Goal: Task Accomplishment & Management: Use online tool/utility

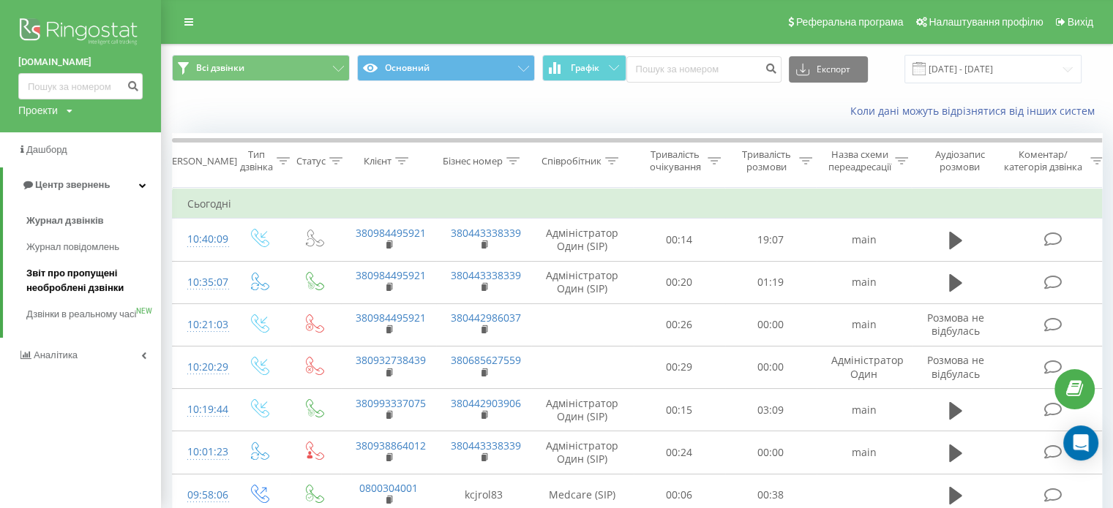
click at [47, 277] on span "Звіт про пропущені необроблені дзвінки" at bounding box center [89, 280] width 127 height 29
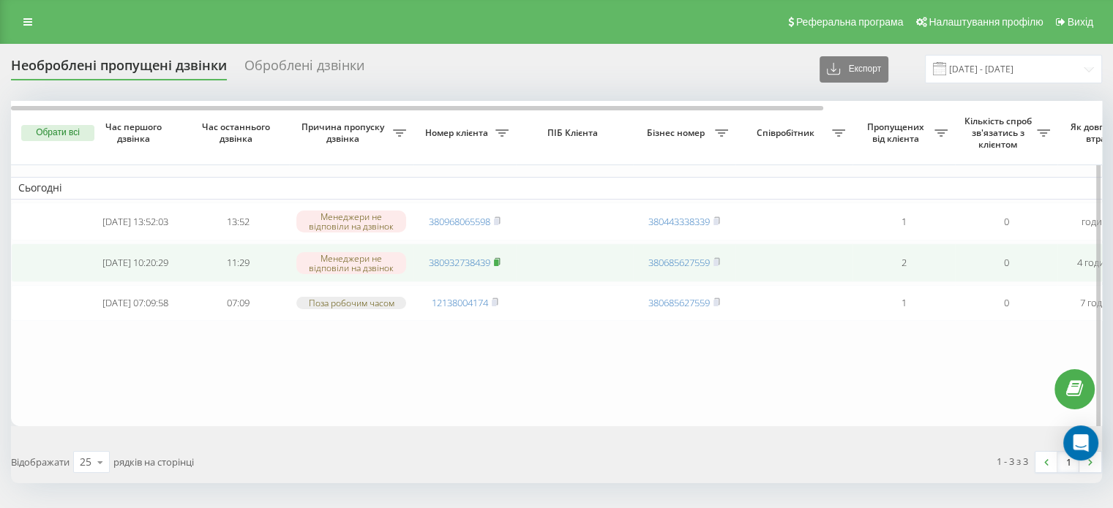
click at [498, 263] on rect at bounding box center [496, 263] width 4 height 7
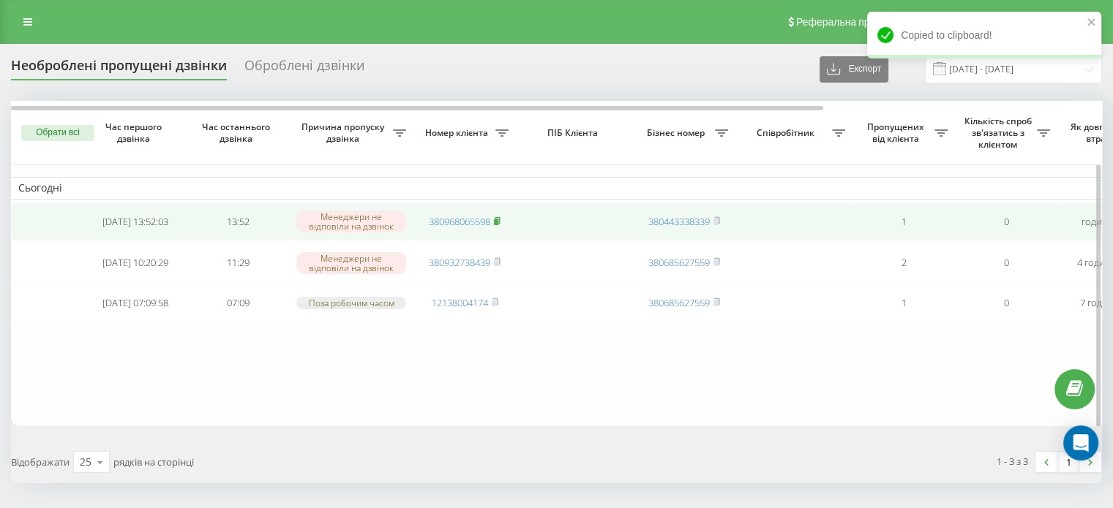
click at [498, 219] on rect at bounding box center [496, 222] width 4 height 7
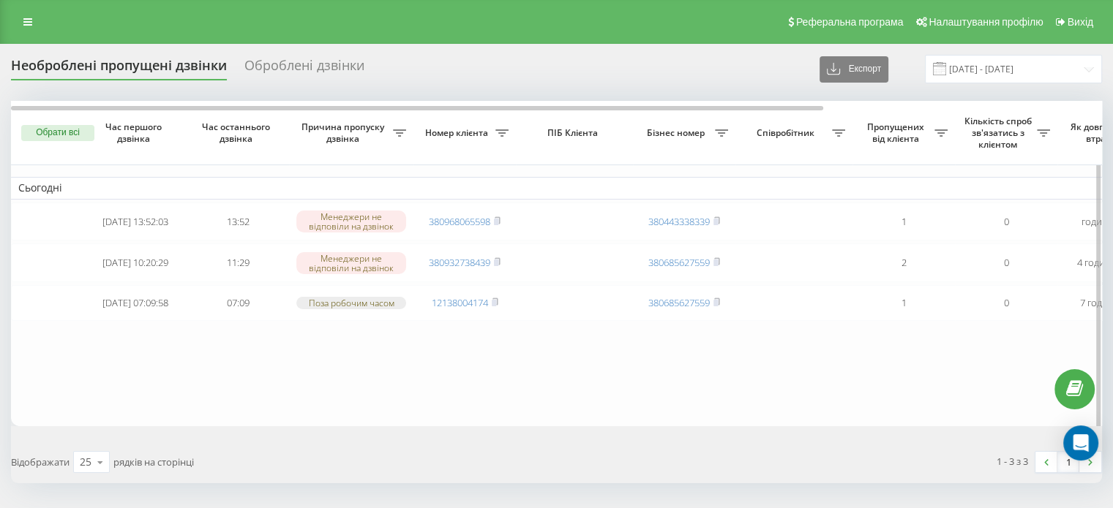
click at [62, 134] on button "Обрати всі" at bounding box center [57, 133] width 73 height 16
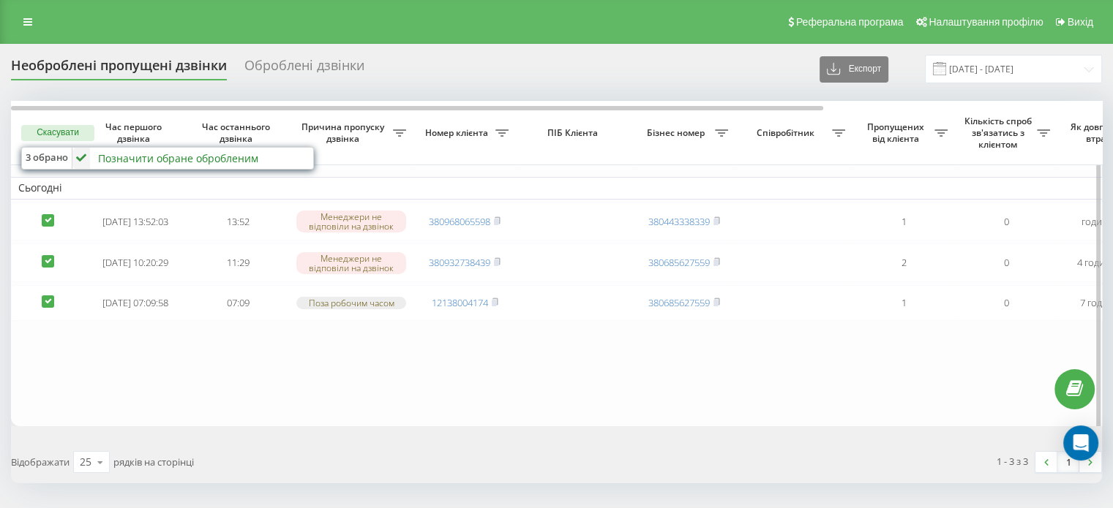
click at [161, 156] on div "Позначити обране обробленим" at bounding box center [178, 158] width 160 height 14
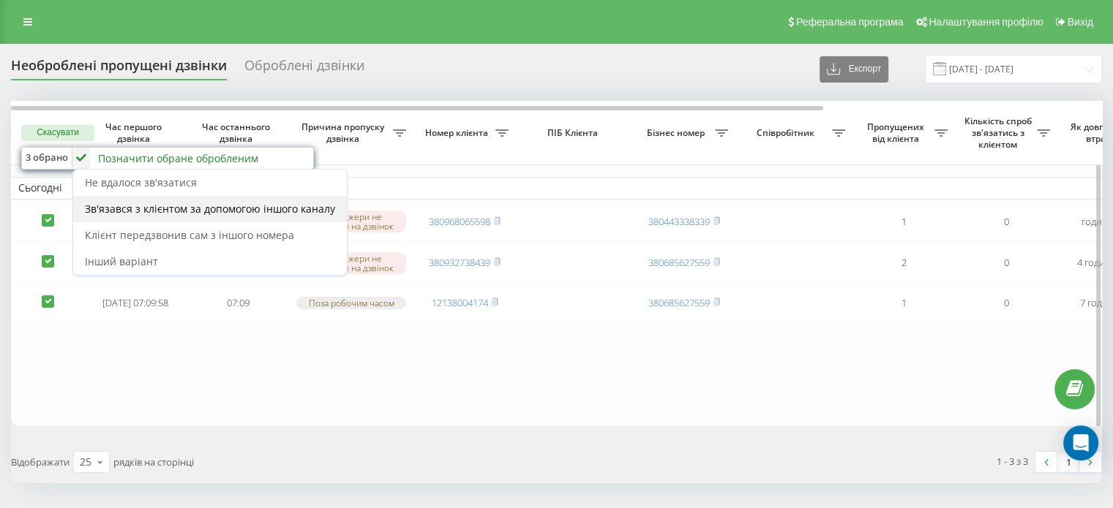
click at [187, 207] on span "Зв'язався з клієнтом за допомогою іншого каналу" at bounding box center [210, 209] width 250 height 14
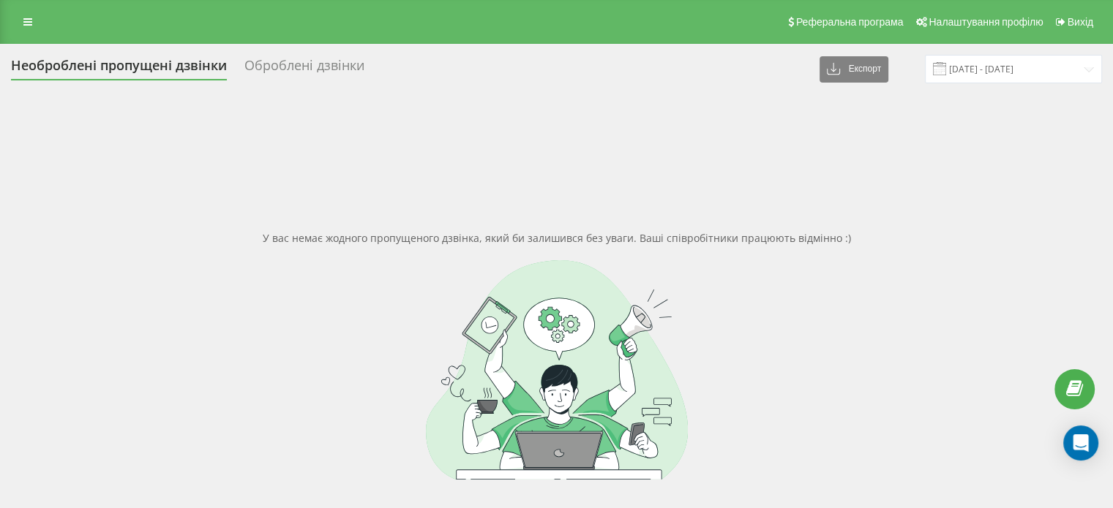
click at [30, 24] on icon at bounding box center [27, 22] width 9 height 10
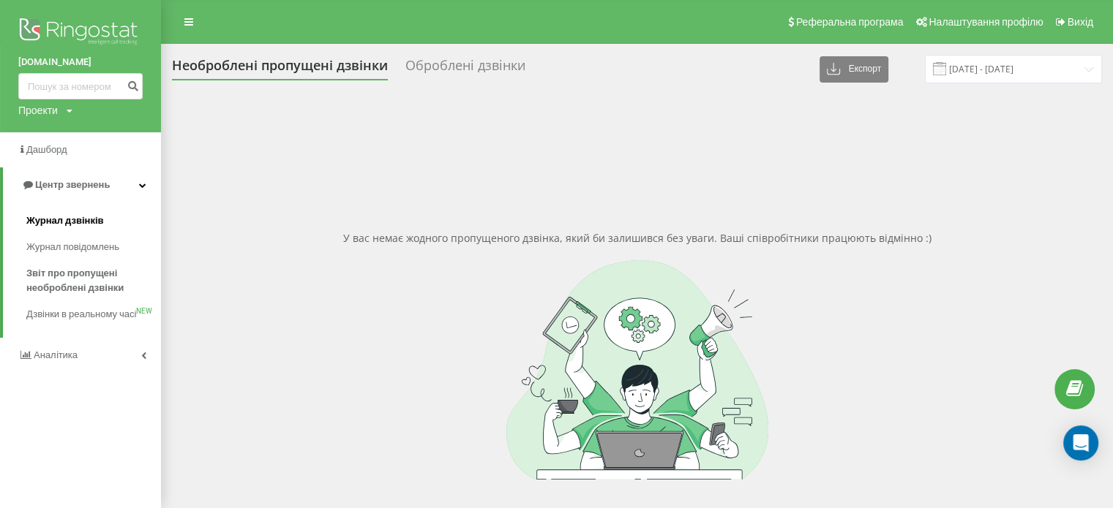
click at [64, 224] on span "Журнал дзвінків" at bounding box center [65, 221] width 78 height 15
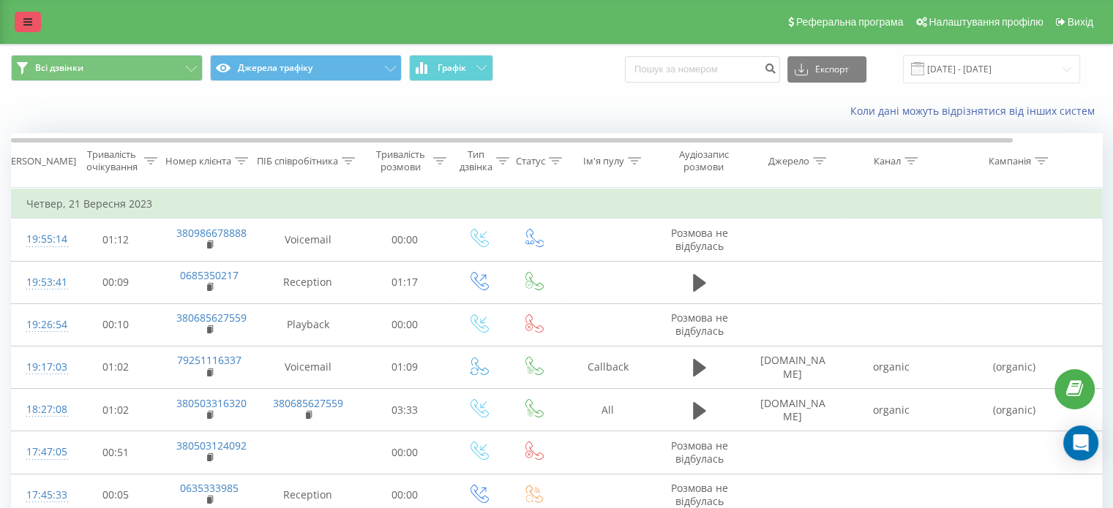
click at [31, 23] on icon at bounding box center [27, 22] width 9 height 10
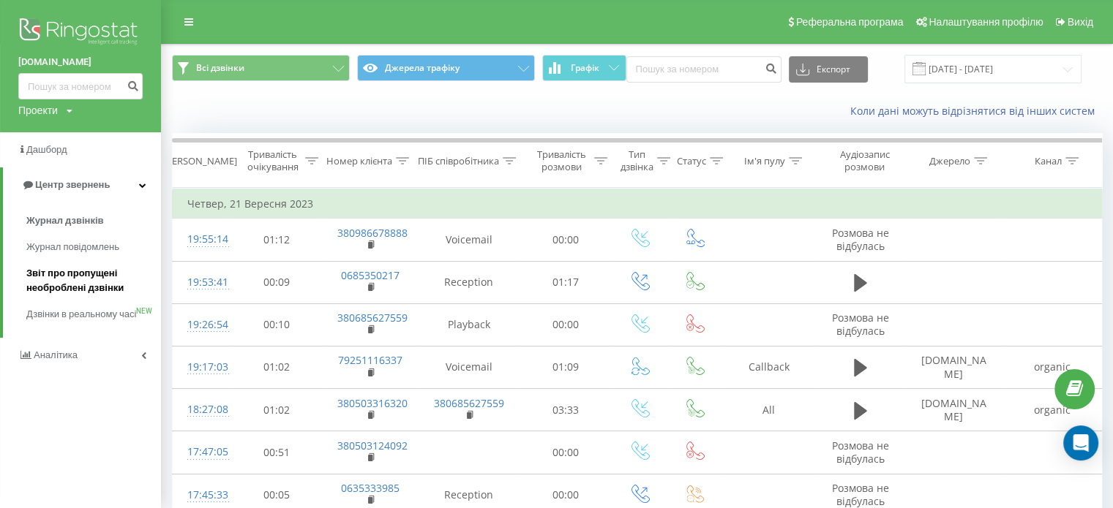
click at [47, 271] on span "Звіт про пропущені необроблені дзвінки" at bounding box center [89, 280] width 127 height 29
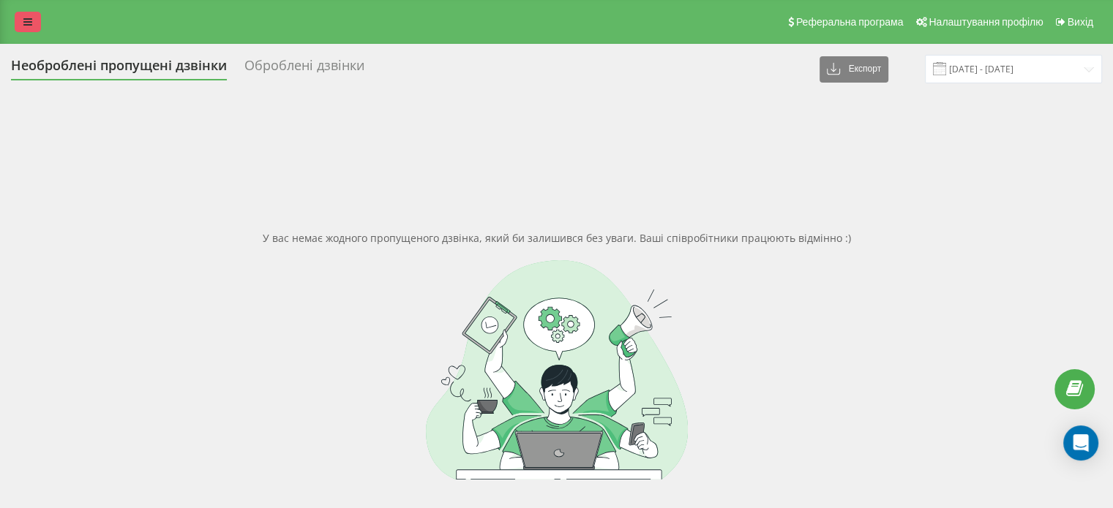
click at [24, 26] on icon at bounding box center [27, 22] width 9 height 10
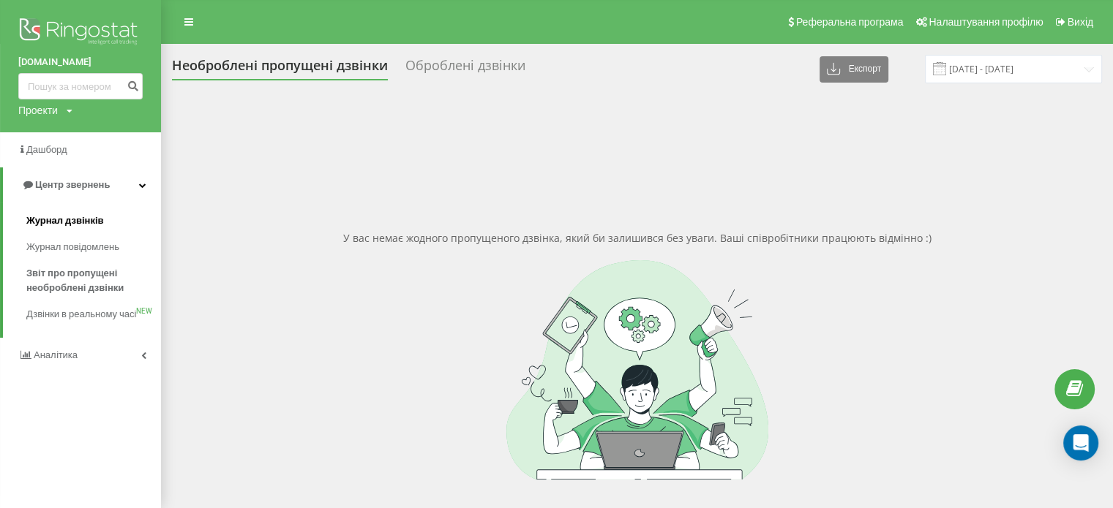
click at [44, 218] on span "Журнал дзвінків" at bounding box center [65, 221] width 78 height 15
